Goal: Find specific page/section: Find specific page/section

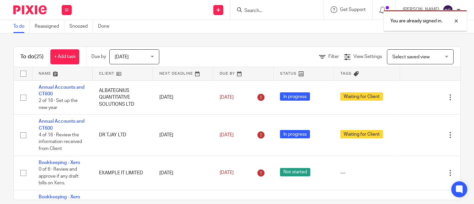
drag, startPoint x: 457, startPoint y: 21, endPoint x: 368, endPoint y: 26, distance: 89.2
click at [457, 21] on div at bounding box center [452, 21] width 18 height 8
click at [244, 9] on input "Search" at bounding box center [274, 11] width 60 height 6
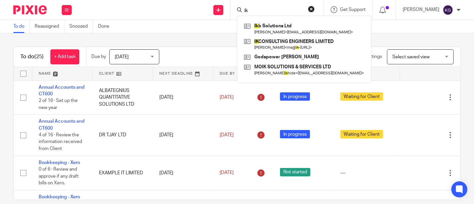
type input "i"
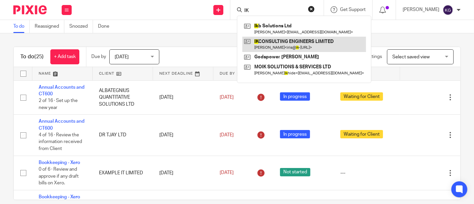
type input "IK"
click at [270, 42] on link at bounding box center [304, 44] width 124 height 15
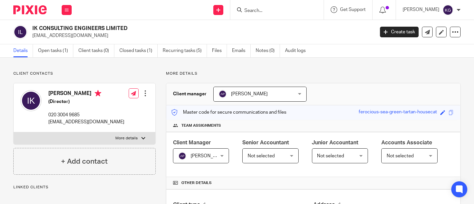
scroll to position [185, 0]
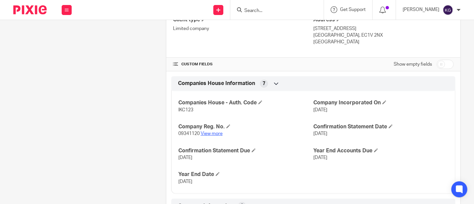
click at [206, 131] on link "View more" at bounding box center [212, 133] width 22 height 5
